Goal: Task Accomplishment & Management: Use online tool/utility

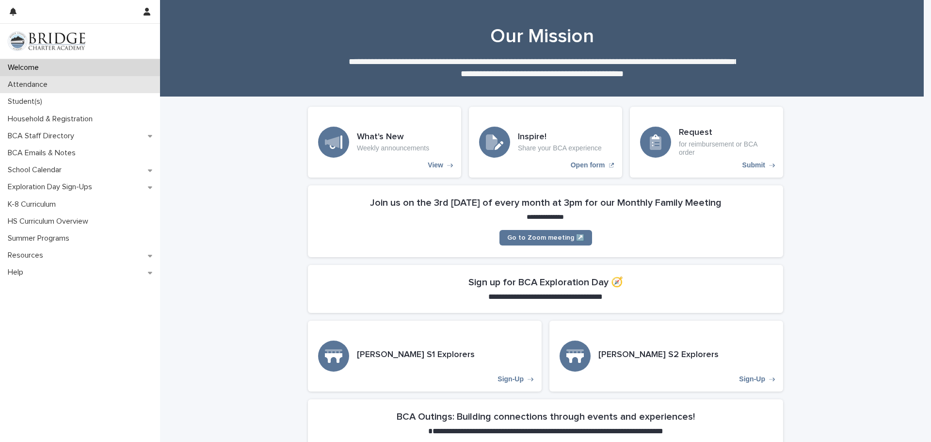
click at [31, 85] on p "Attendance" at bounding box center [29, 84] width 51 height 9
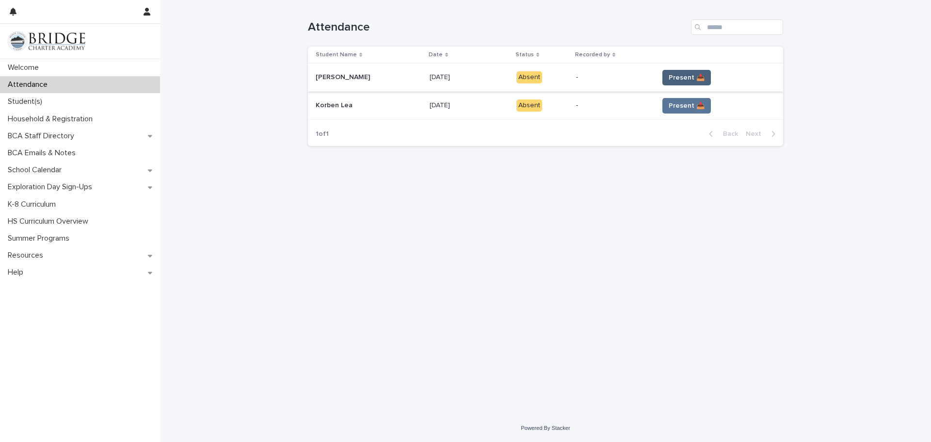
click at [685, 79] on span "Present 📥" at bounding box center [687, 78] width 36 height 10
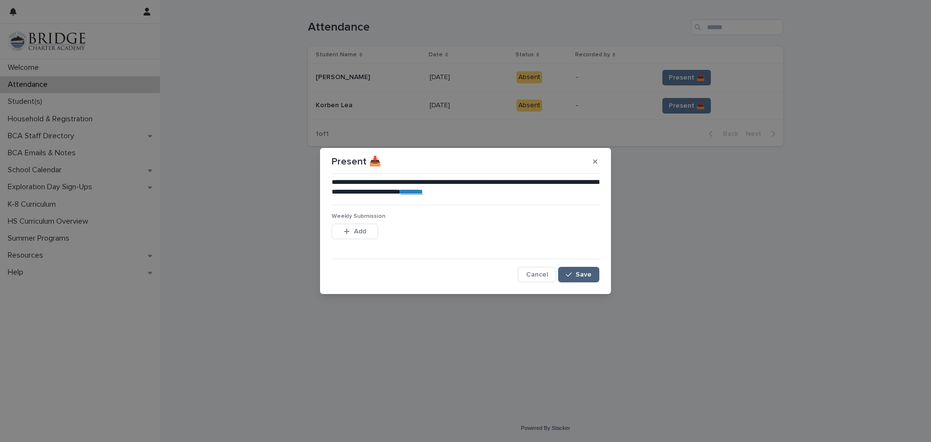
click at [582, 278] on span "Save" at bounding box center [584, 274] width 16 height 7
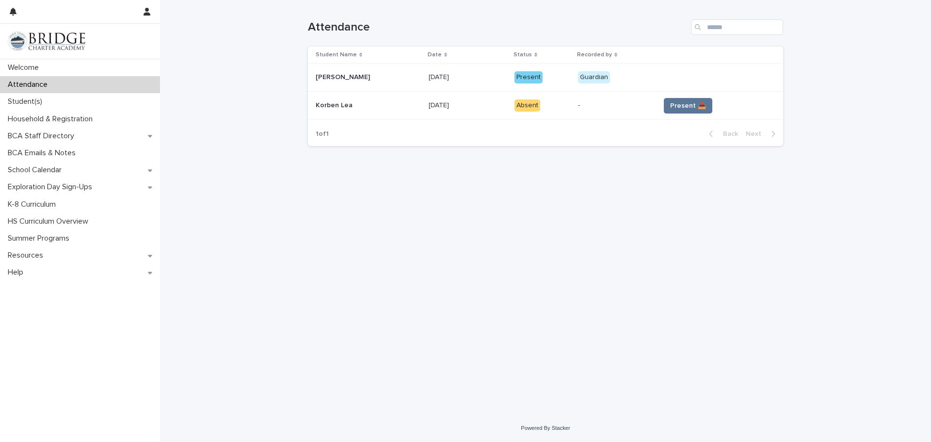
click at [676, 107] on span "Present 📥" at bounding box center [688, 106] width 36 height 10
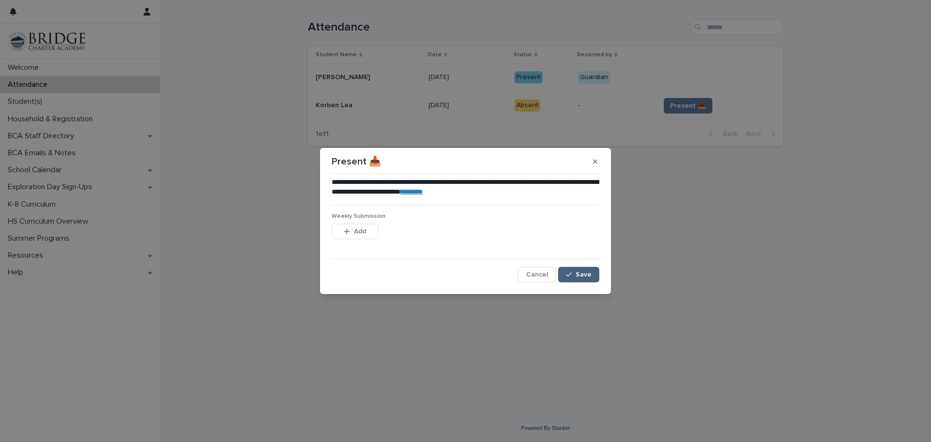
click at [578, 275] on span "Save" at bounding box center [584, 274] width 16 height 7
